Goal: Navigation & Orientation: Find specific page/section

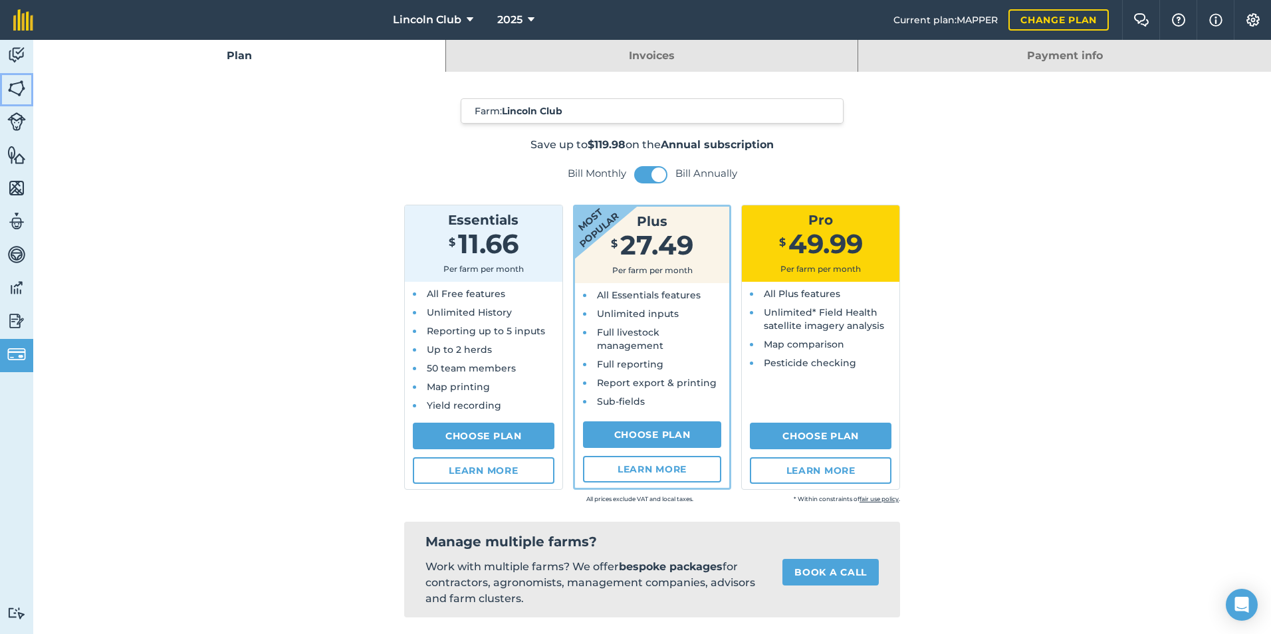
click at [21, 90] on img at bounding box center [16, 88] width 19 height 20
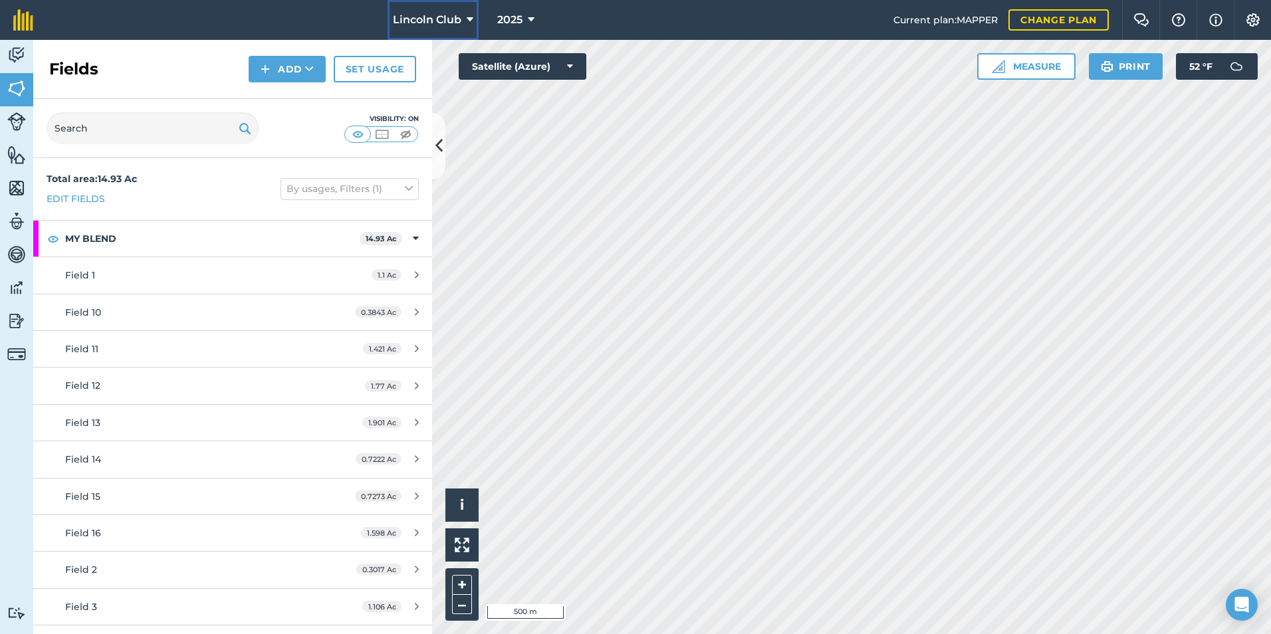
click at [468, 18] on icon at bounding box center [470, 20] width 7 height 16
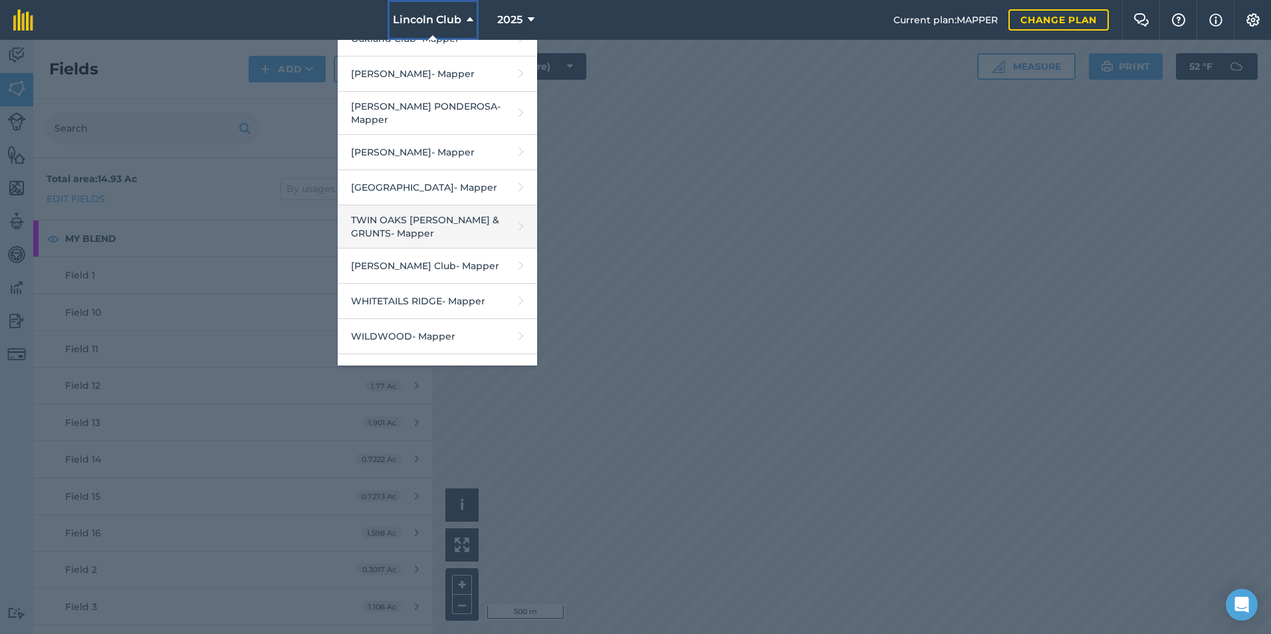
scroll to position [1184, 0]
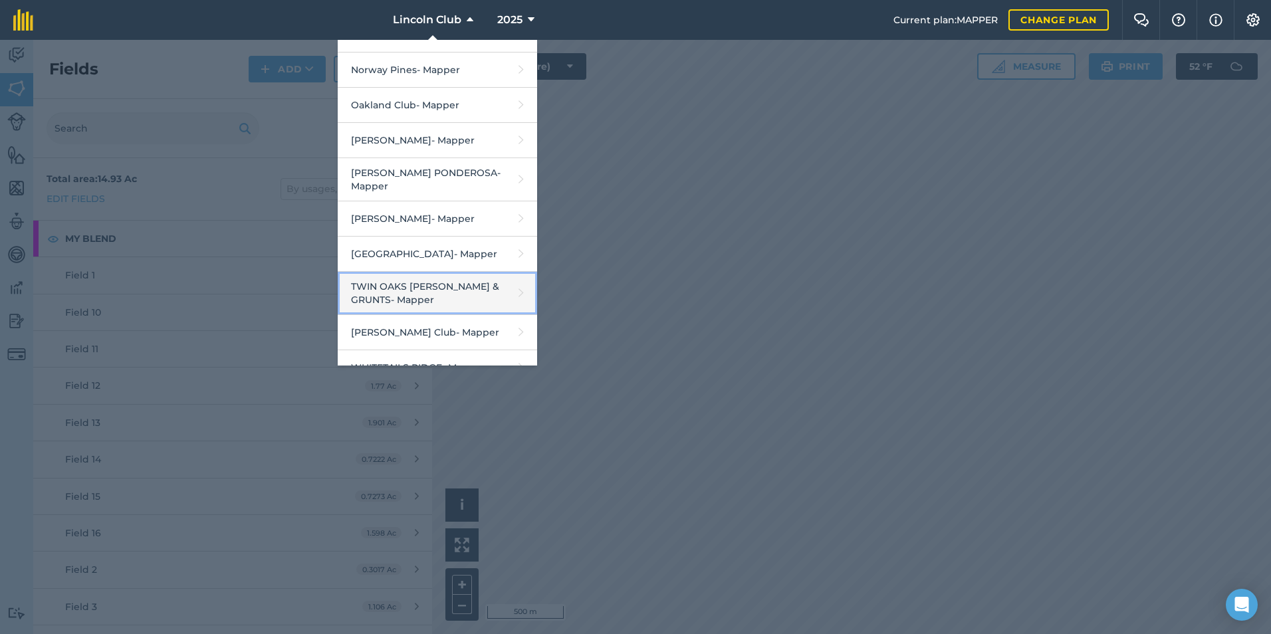
click at [391, 272] on link "TWIN OAKS [PERSON_NAME] & GRUNTS - Mapper" at bounding box center [437, 293] width 199 height 43
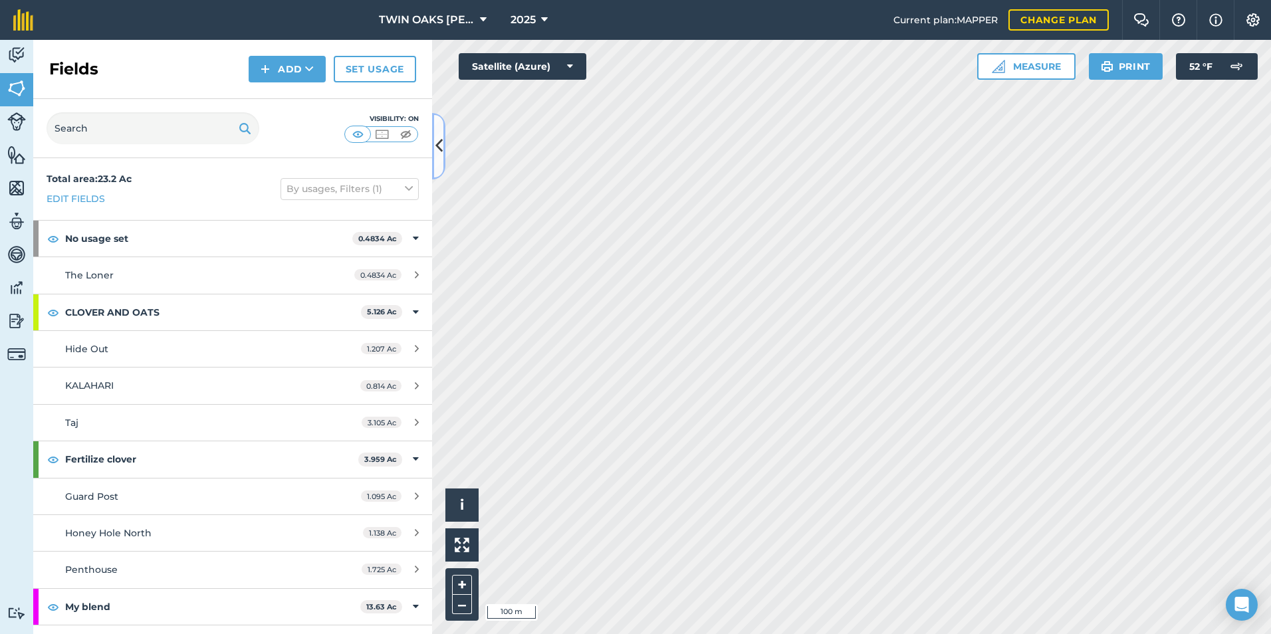
click at [439, 150] on icon at bounding box center [438, 145] width 7 height 23
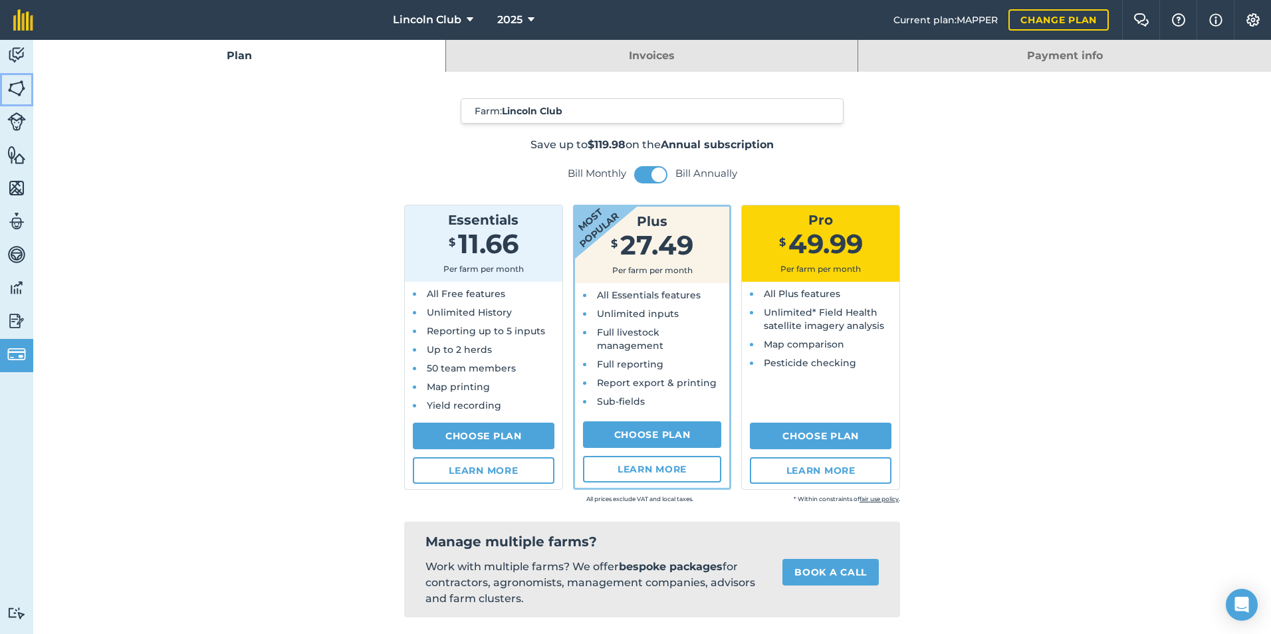
click at [17, 88] on img at bounding box center [16, 88] width 19 height 20
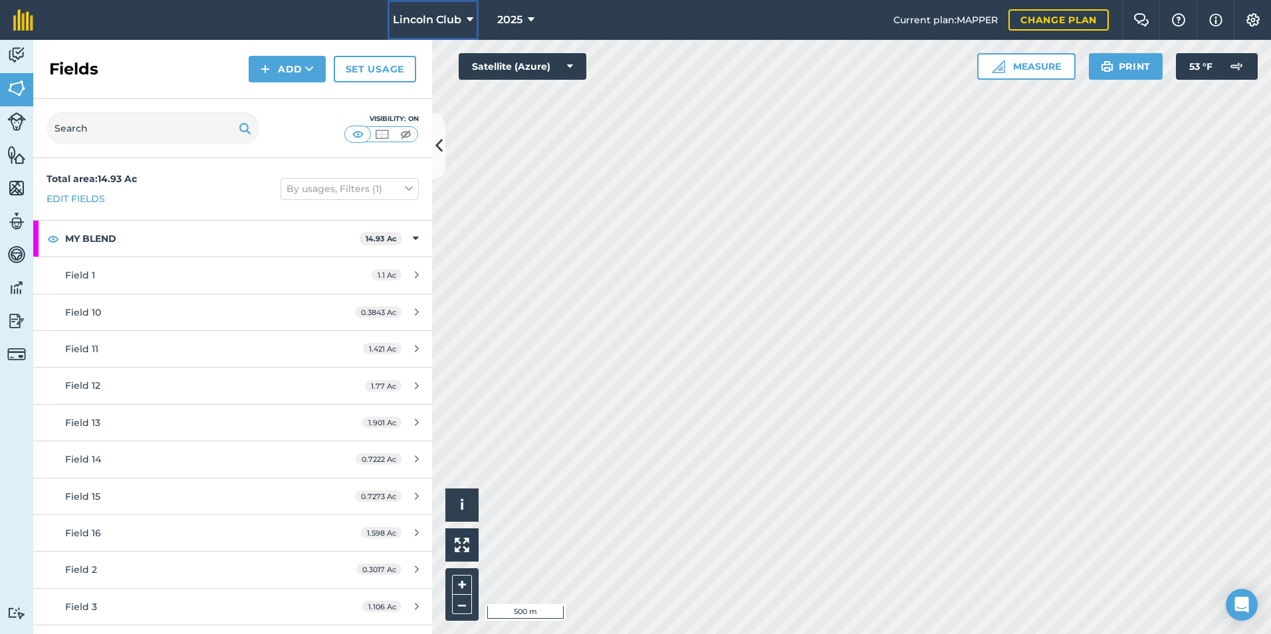
click at [467, 20] on icon at bounding box center [470, 20] width 7 height 16
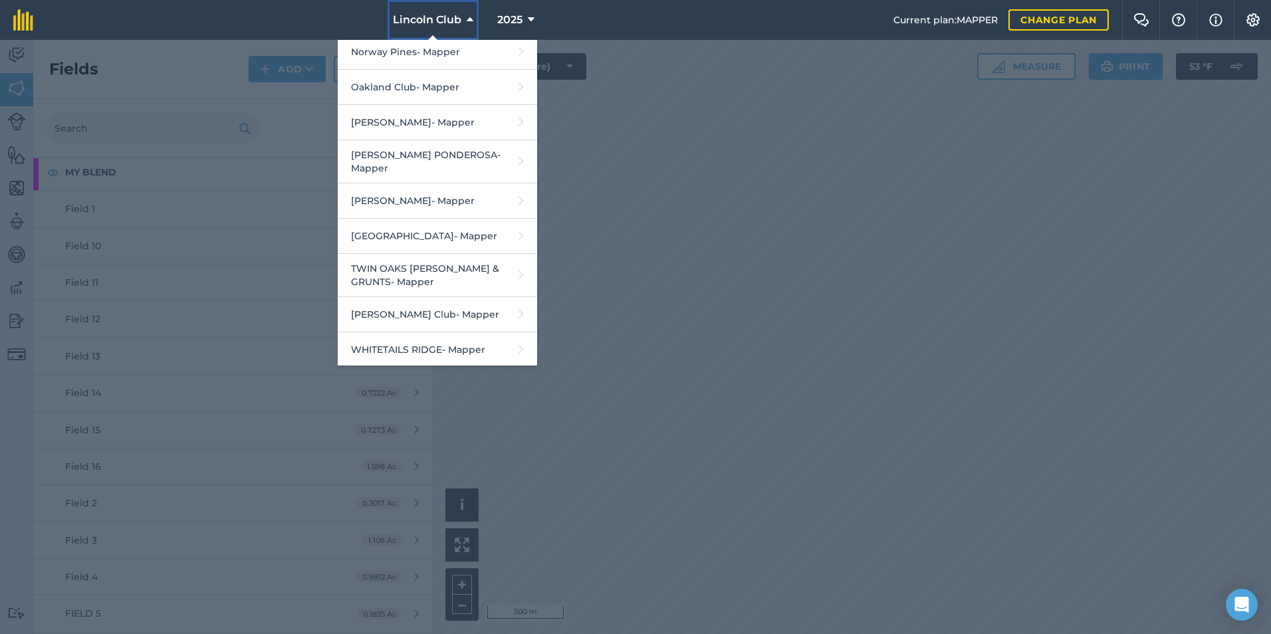
scroll to position [1251, 0]
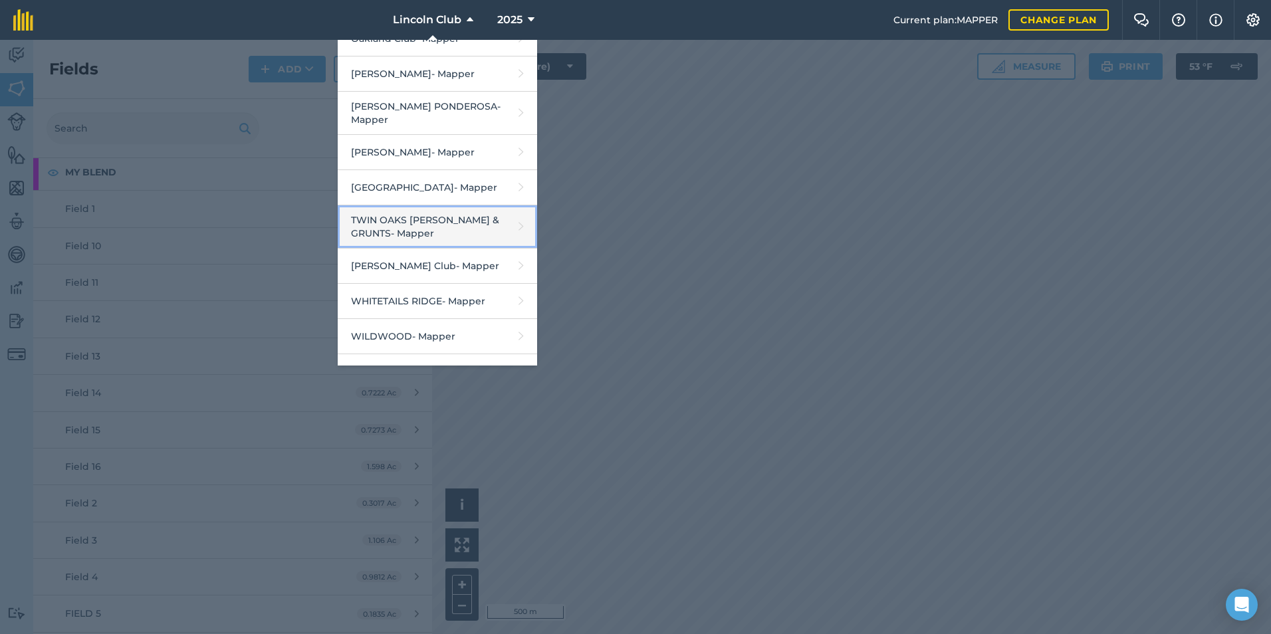
click at [423, 215] on link "TWIN OAKS [PERSON_NAME] & GRUNTS - Mapper" at bounding box center [437, 226] width 199 height 43
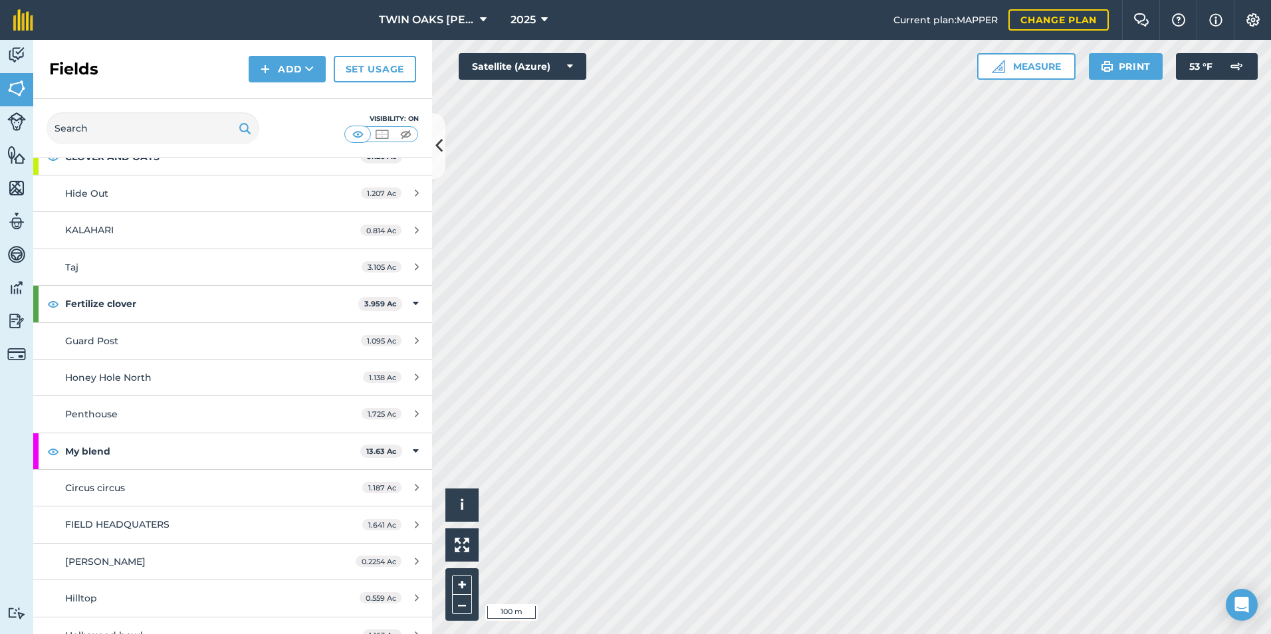
scroll to position [199, 0]
